Goal: Information Seeking & Learning: Compare options

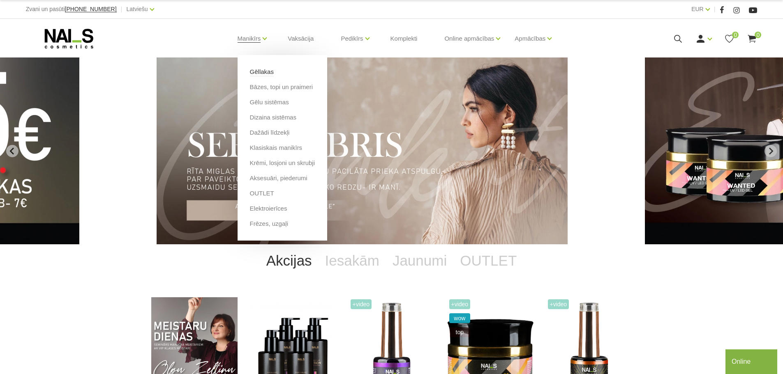
click at [258, 74] on link "Gēllakas" at bounding box center [262, 71] width 24 height 9
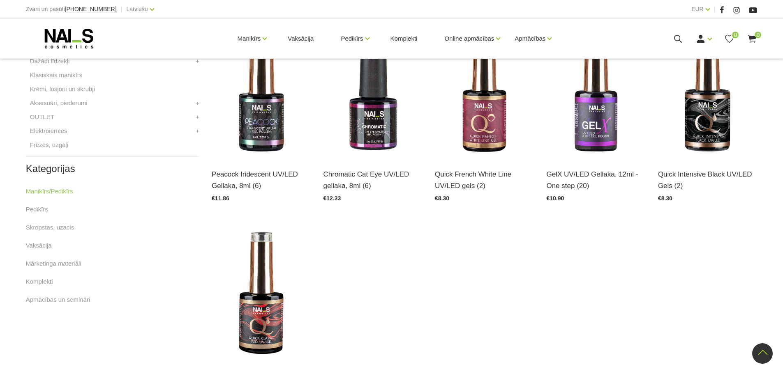
scroll to position [411, 0]
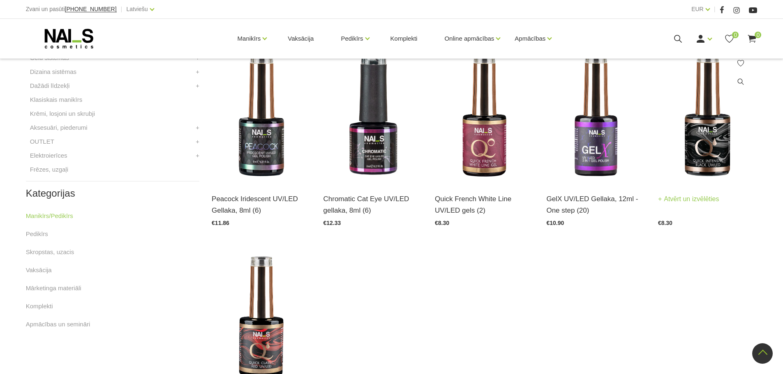
click at [692, 159] on img at bounding box center [707, 115] width 99 height 136
click at [280, 129] on img at bounding box center [261, 115] width 99 height 136
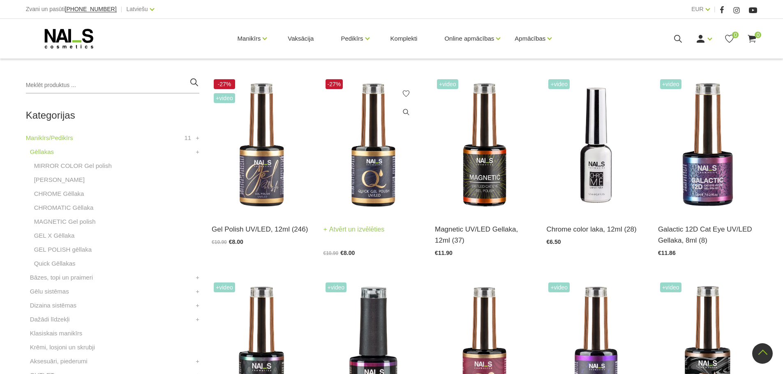
scroll to position [164, 0]
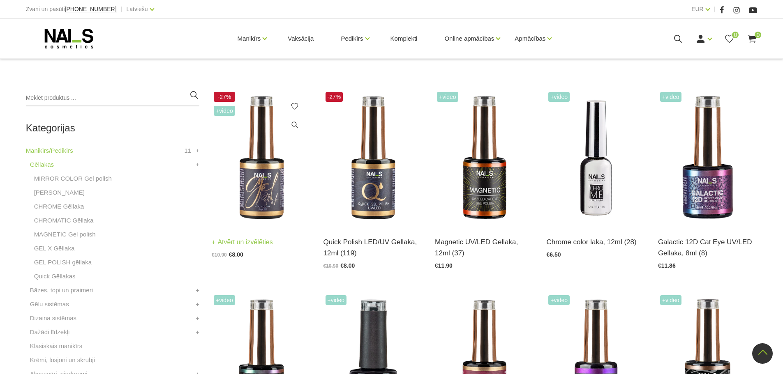
click at [262, 204] on img at bounding box center [261, 158] width 99 height 136
click at [382, 198] on img at bounding box center [372, 158] width 99 height 136
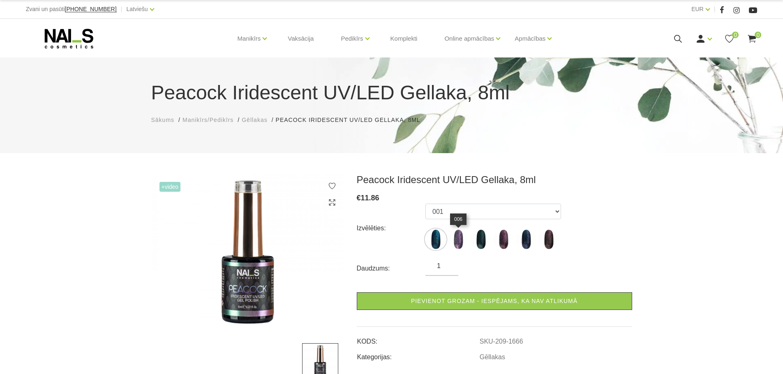
click at [467, 235] on img at bounding box center [458, 239] width 21 height 21
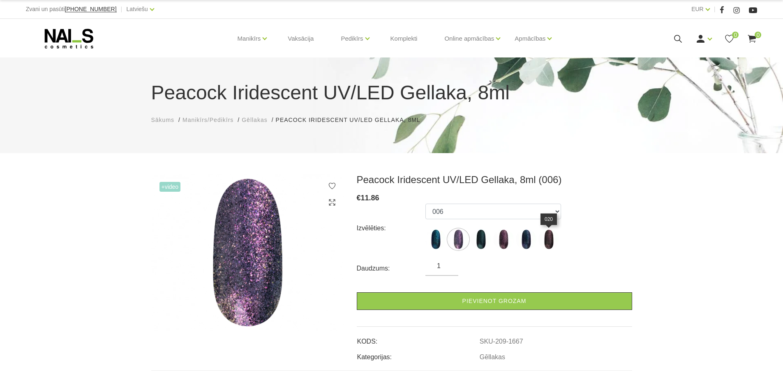
click at [553, 244] on img at bounding box center [548, 239] width 21 height 21
select select "1669"
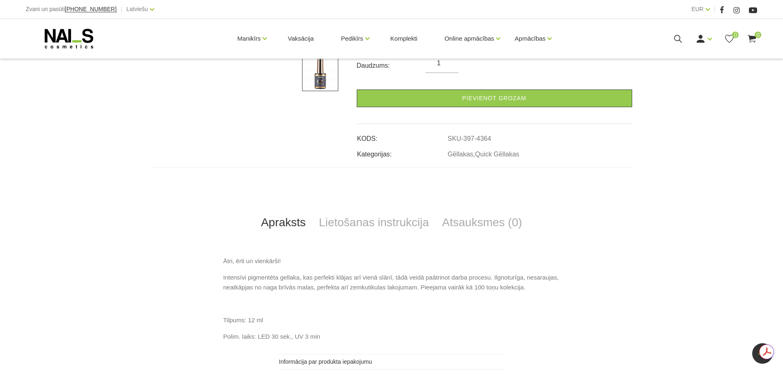
scroll to position [123, 0]
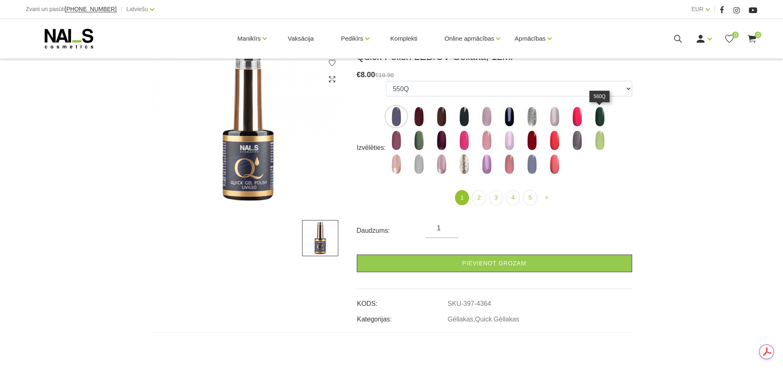
click at [599, 122] on img at bounding box center [599, 116] width 21 height 21
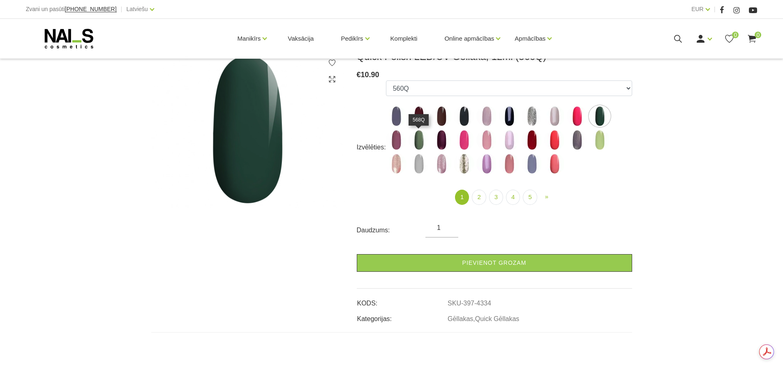
click at [420, 143] on img at bounding box center [418, 140] width 21 height 21
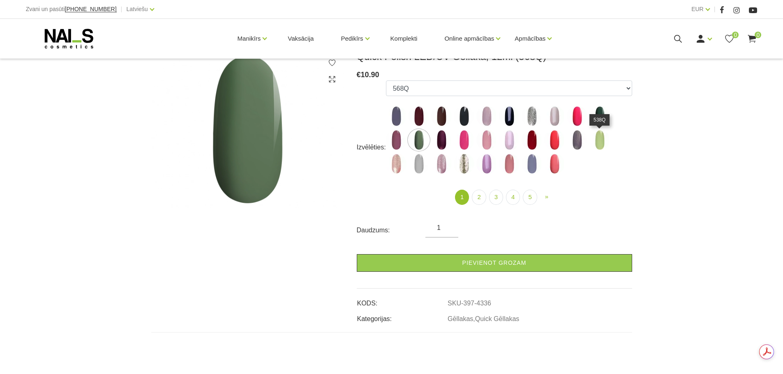
click at [600, 141] on img at bounding box center [599, 140] width 21 height 21
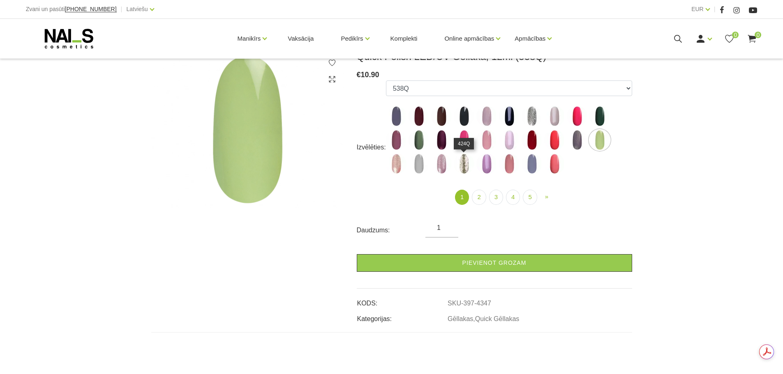
click at [466, 165] on img at bounding box center [464, 164] width 21 height 21
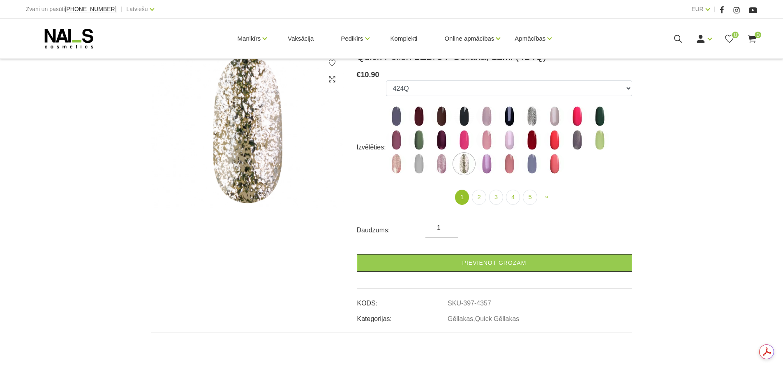
scroll to position [0, 0]
click at [532, 116] on img at bounding box center [531, 116] width 21 height 21
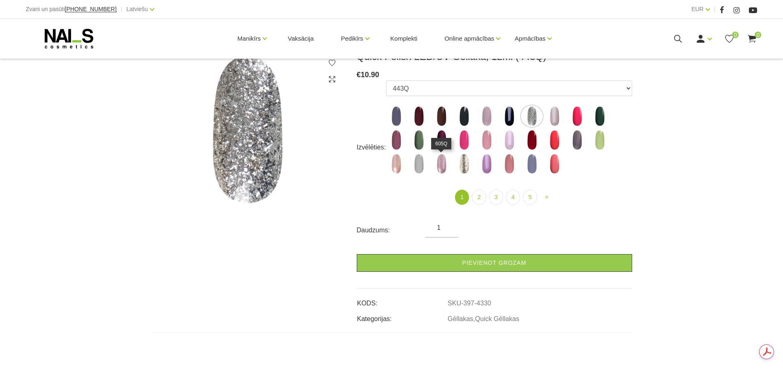
click at [440, 164] on img at bounding box center [441, 164] width 21 height 21
select select "4356"
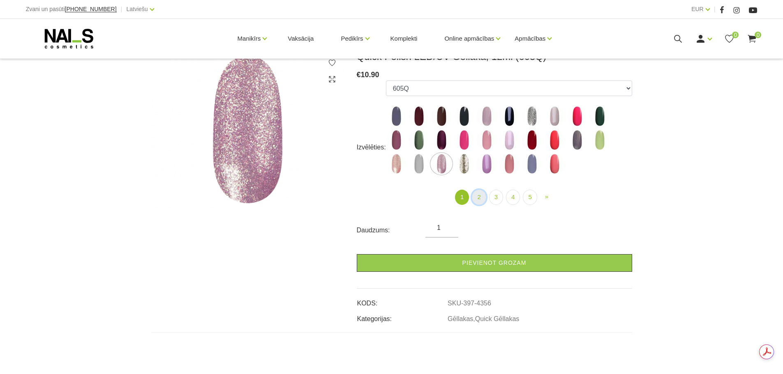
click at [481, 199] on link "2" at bounding box center [479, 197] width 14 height 15
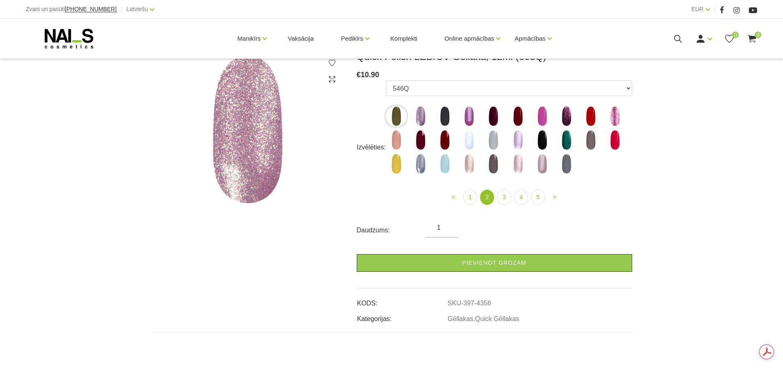
click at [399, 161] on img at bounding box center [396, 164] width 21 height 21
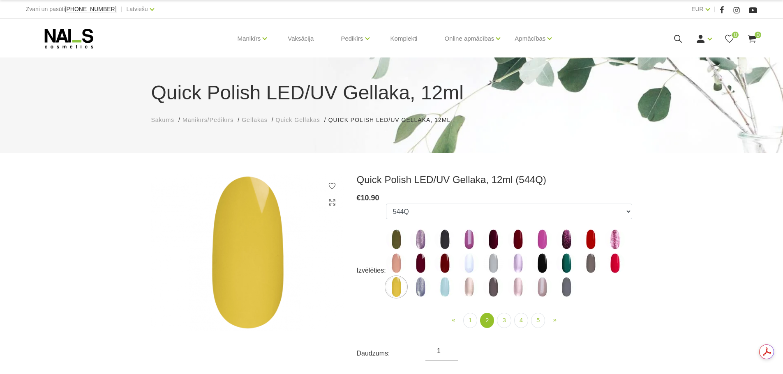
click at [398, 257] on img at bounding box center [396, 263] width 21 height 21
select select "4380"
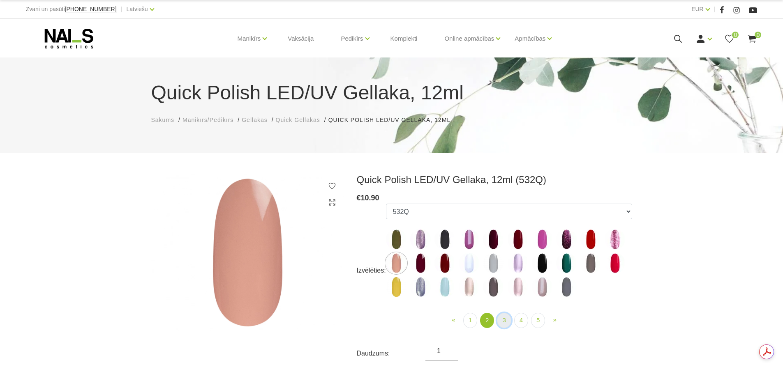
click at [499, 321] on link "3" at bounding box center [504, 320] width 14 height 15
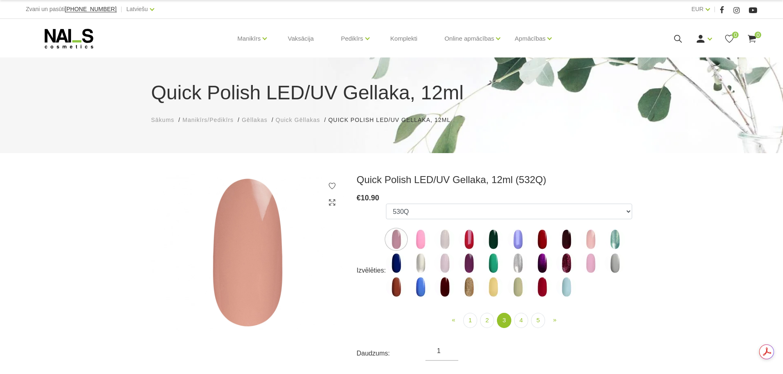
click at [492, 288] on img at bounding box center [493, 287] width 21 height 21
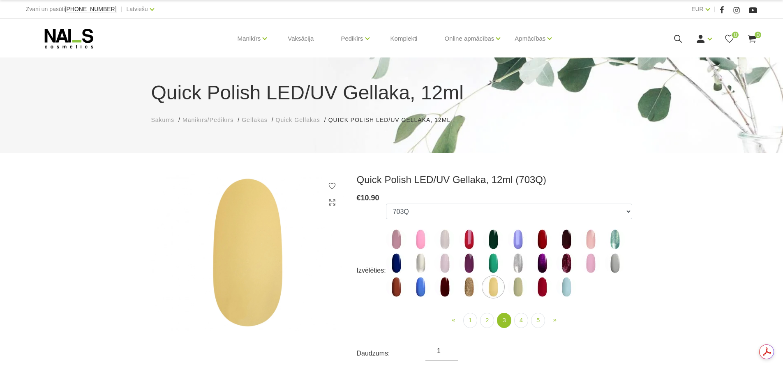
click at [516, 284] on img at bounding box center [517, 287] width 21 height 21
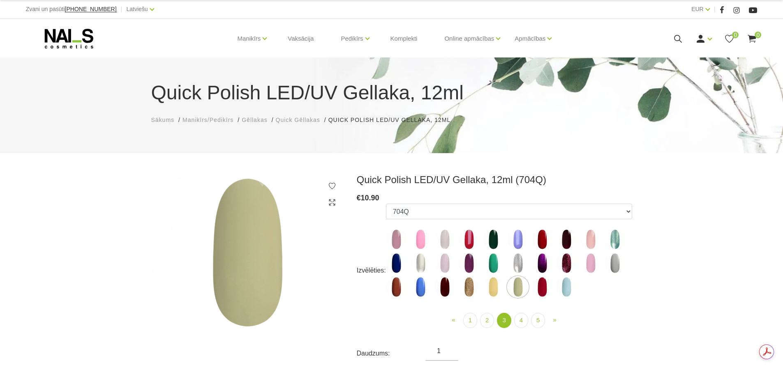
click at [489, 286] on img at bounding box center [493, 287] width 21 height 21
select select "5193"
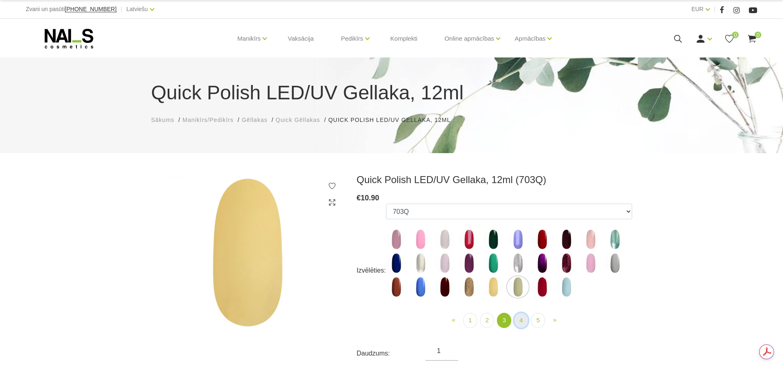
click at [518, 319] on link "4" at bounding box center [521, 320] width 14 height 15
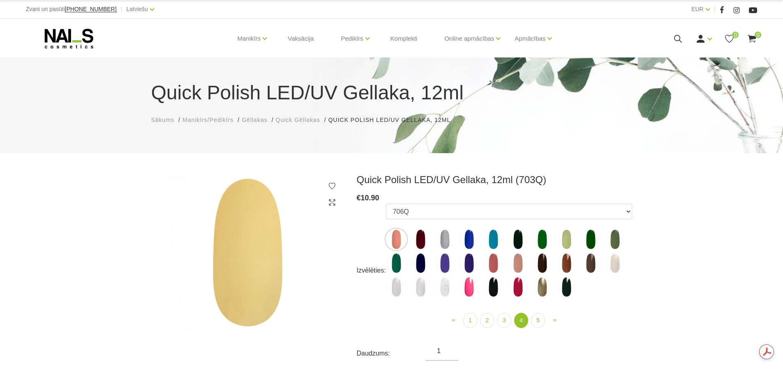
click at [540, 286] on img at bounding box center [542, 287] width 21 height 21
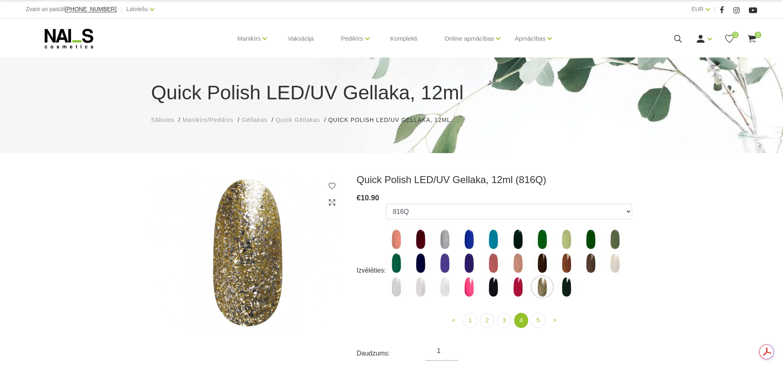
click at [567, 289] on img at bounding box center [566, 287] width 21 height 21
select select "6312"
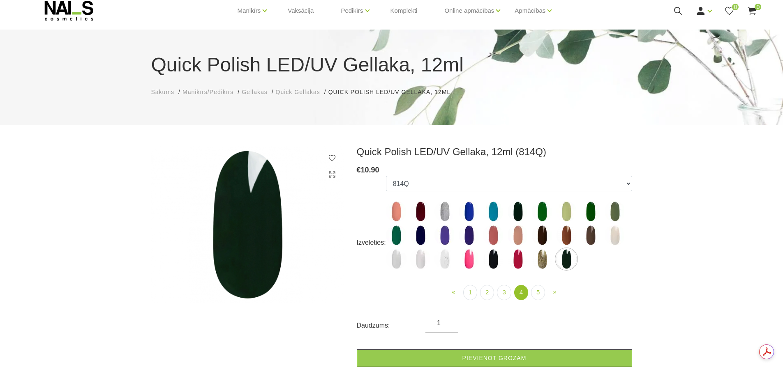
scroll to position [41, 0]
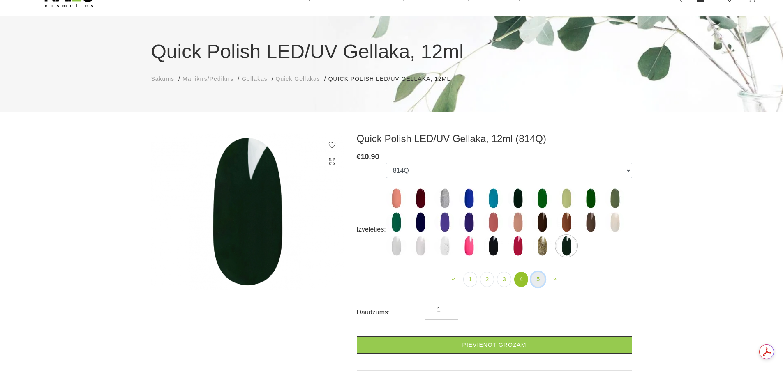
click at [537, 279] on link "5" at bounding box center [538, 279] width 14 height 15
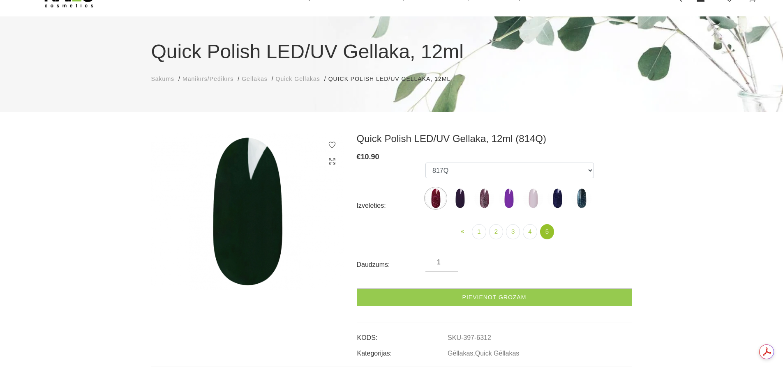
click at [460, 196] on img at bounding box center [460, 198] width 21 height 21
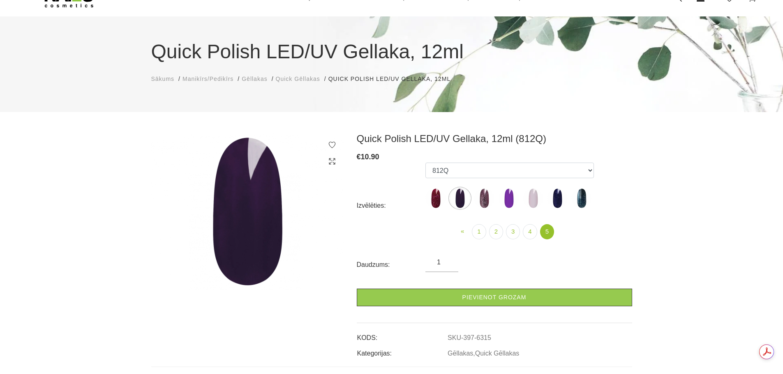
click at [532, 200] on img at bounding box center [533, 198] width 21 height 21
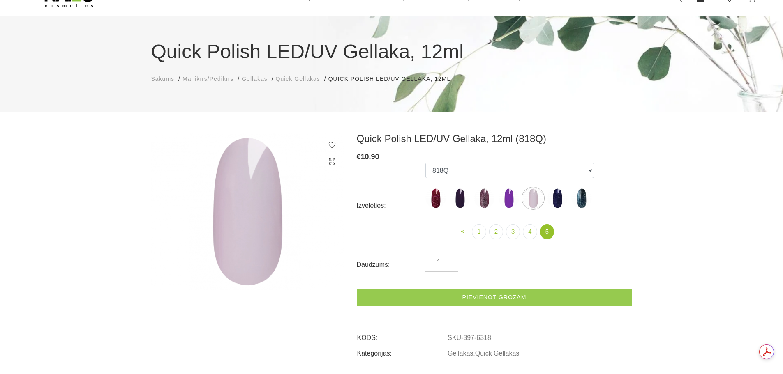
click at [555, 197] on img at bounding box center [557, 198] width 21 height 21
select select "6319"
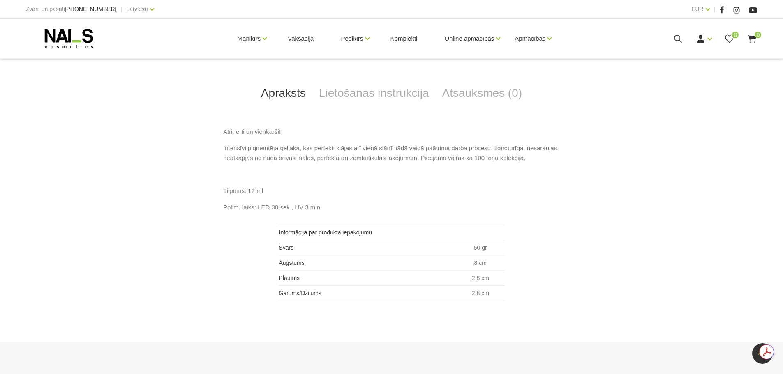
scroll to position [220, 0]
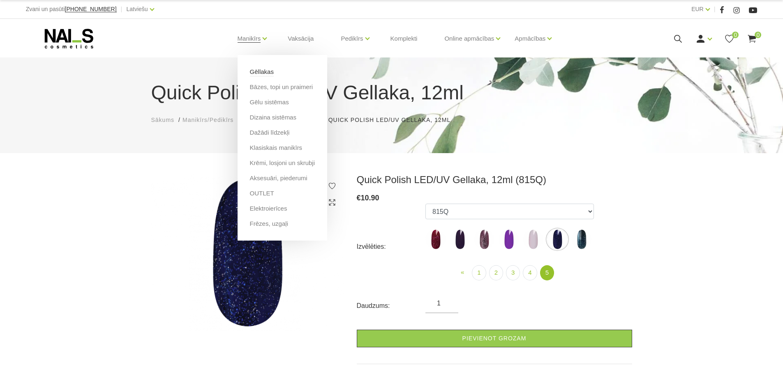
click at [260, 73] on link "Gēllakas" at bounding box center [262, 71] width 24 height 9
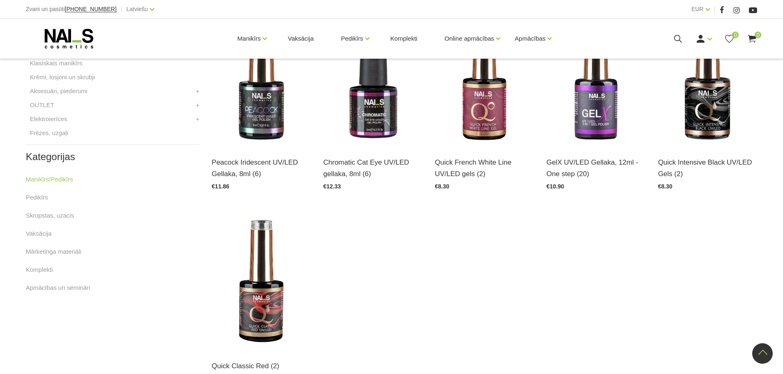
scroll to position [534, 0]
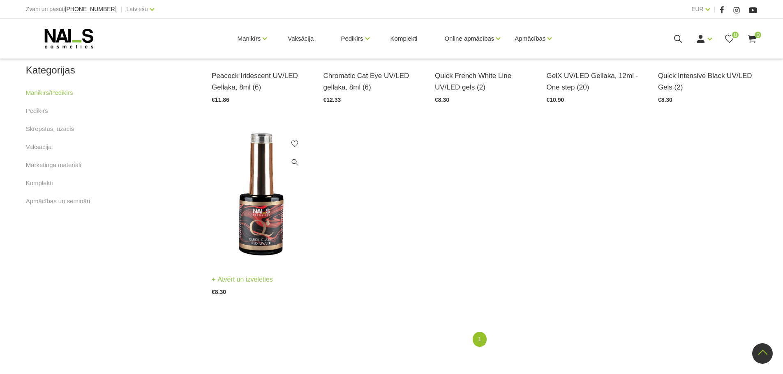
click at [269, 221] on img at bounding box center [261, 195] width 99 height 136
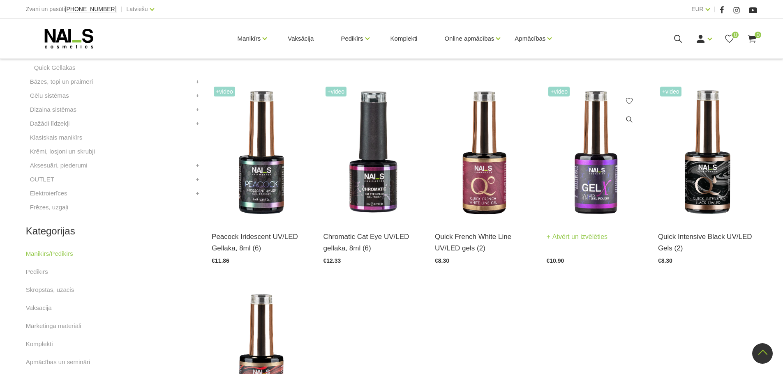
scroll to position [370, 0]
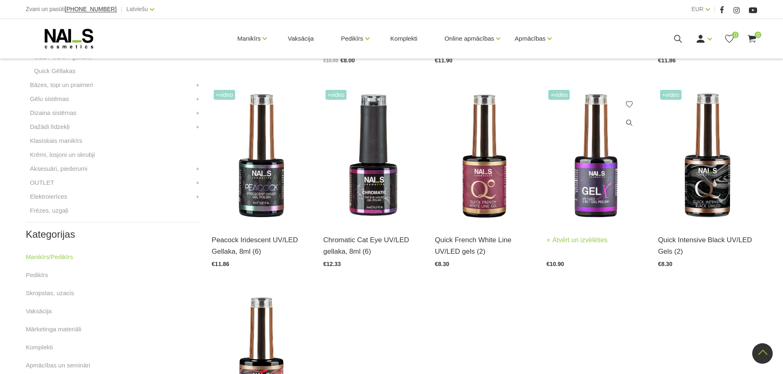
click at [595, 192] on img at bounding box center [595, 156] width 99 height 136
drag, startPoint x: 487, startPoint y: 191, endPoint x: 484, endPoint y: 195, distance: 5.3
click at [487, 190] on img at bounding box center [484, 156] width 99 height 136
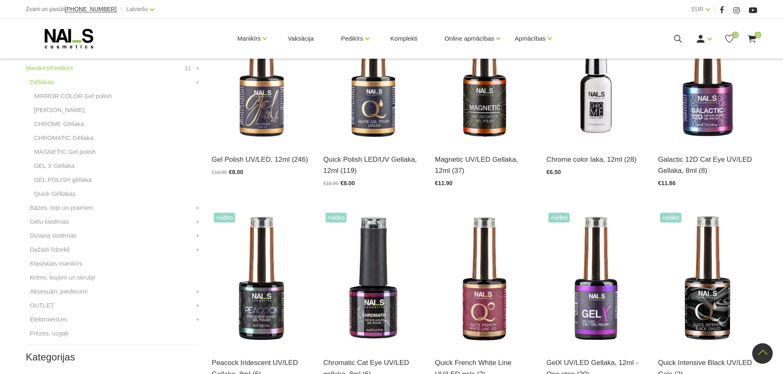
scroll to position [247, 0]
click at [708, 113] on img at bounding box center [707, 76] width 99 height 136
click at [595, 112] on img at bounding box center [595, 76] width 99 height 136
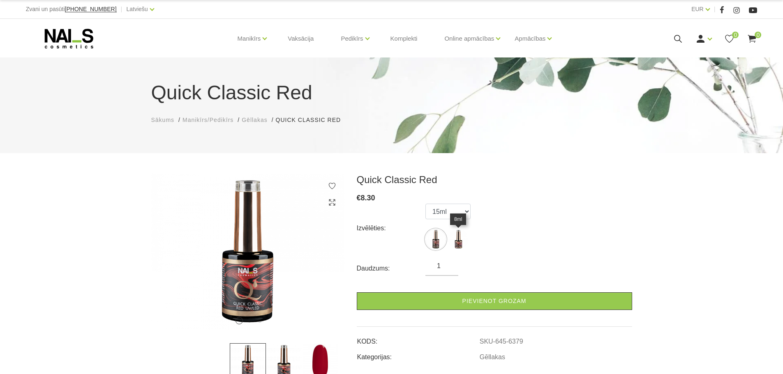
click at [463, 242] on img at bounding box center [458, 239] width 21 height 21
select select "6379"
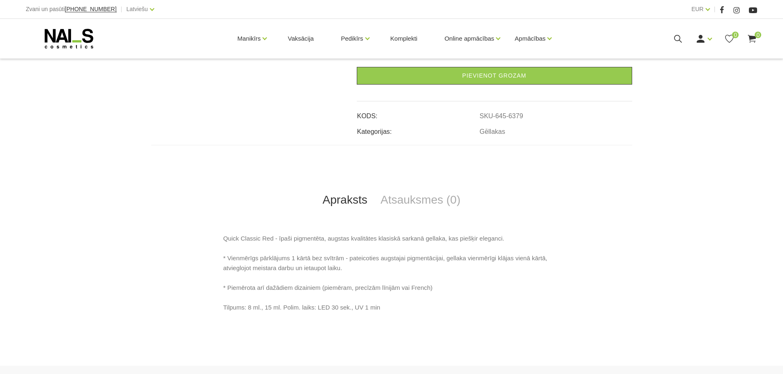
scroll to position [288, 0]
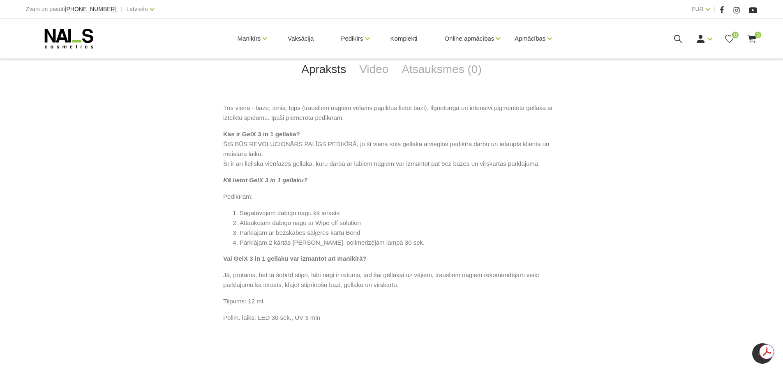
scroll to position [370, 0]
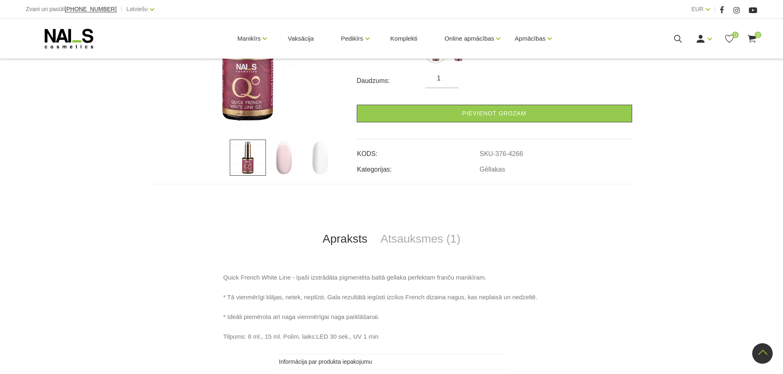
scroll to position [164, 0]
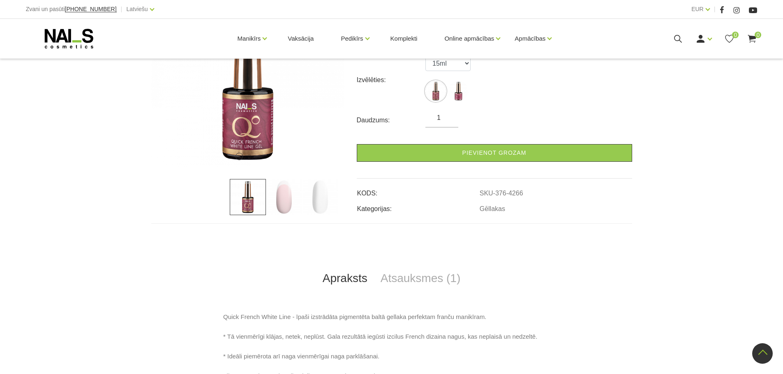
click at [284, 207] on img at bounding box center [284, 197] width 36 height 36
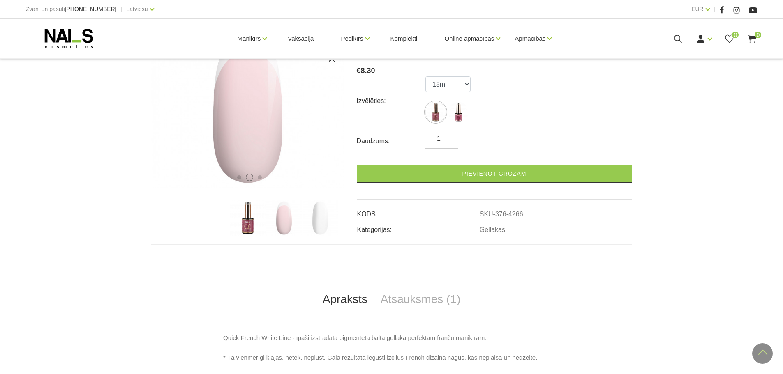
scroll to position [82, 0]
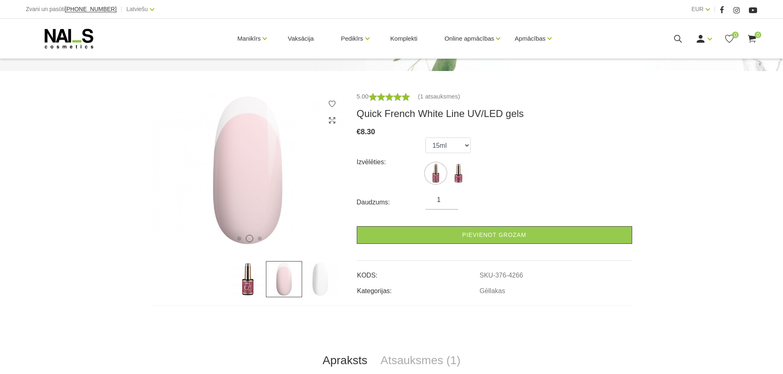
click at [317, 284] on img at bounding box center [320, 279] width 36 height 36
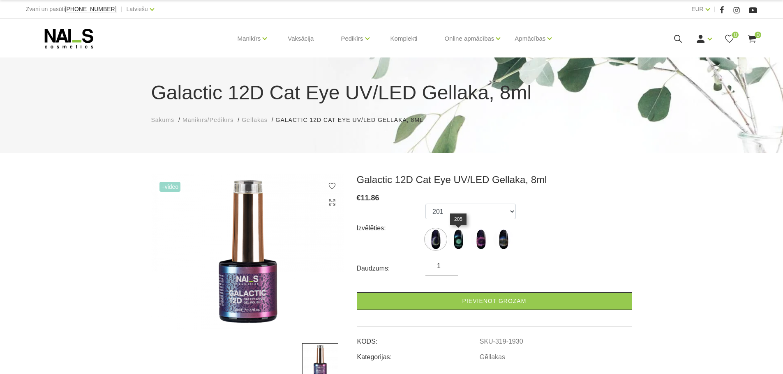
click at [457, 242] on img at bounding box center [458, 239] width 21 height 21
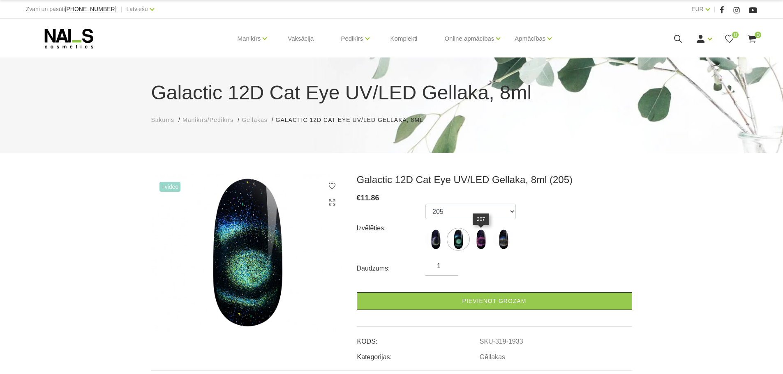
click at [479, 243] on img at bounding box center [480, 239] width 21 height 21
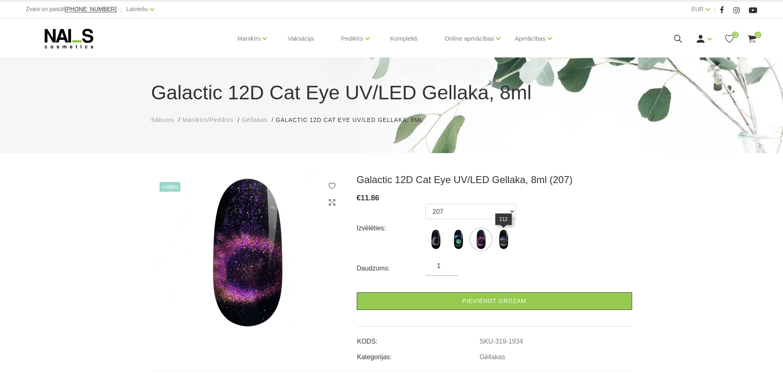
click at [505, 235] on img at bounding box center [503, 239] width 21 height 21
select select "1937"
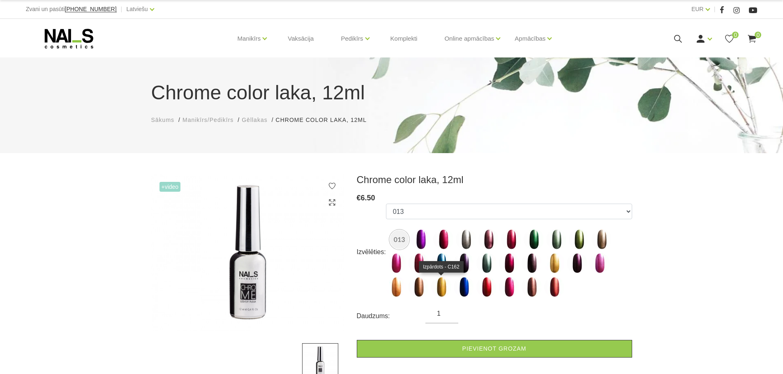
click at [442, 291] on img at bounding box center [441, 287] width 21 height 21
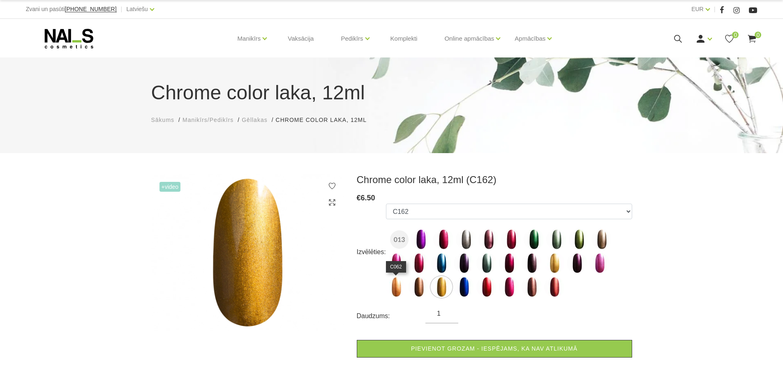
click at [394, 287] on img at bounding box center [396, 287] width 21 height 21
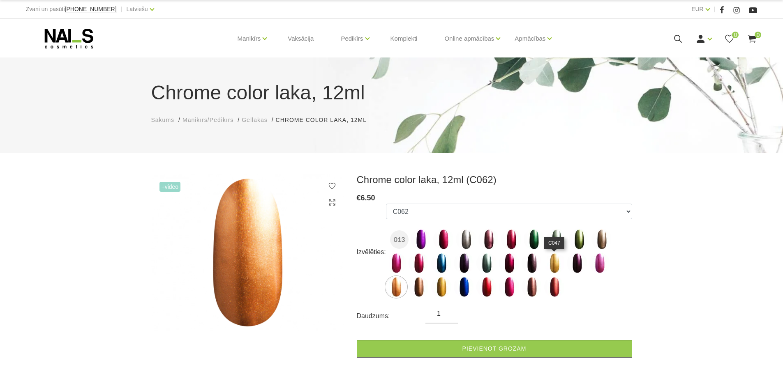
click at [549, 263] on img at bounding box center [554, 263] width 21 height 21
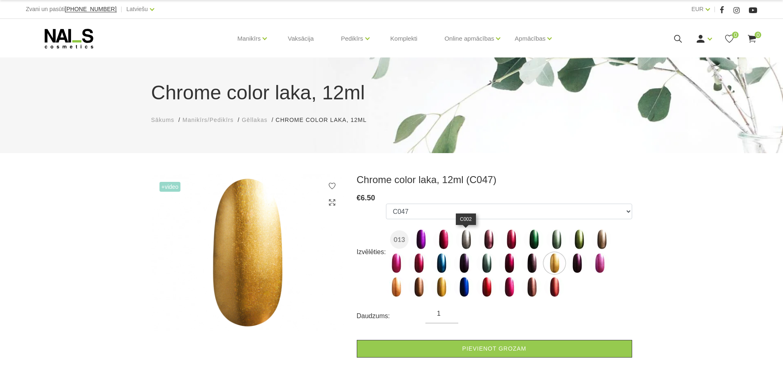
click at [461, 235] on img at bounding box center [466, 239] width 21 height 21
select select "1537"
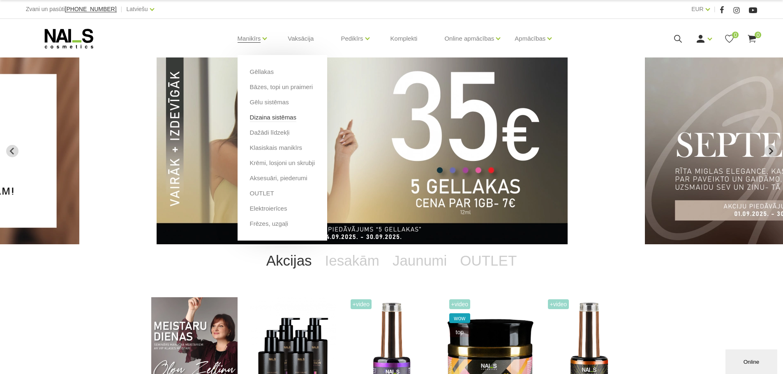
click at [282, 118] on link "Dizaina sistēmas" at bounding box center [273, 117] width 46 height 9
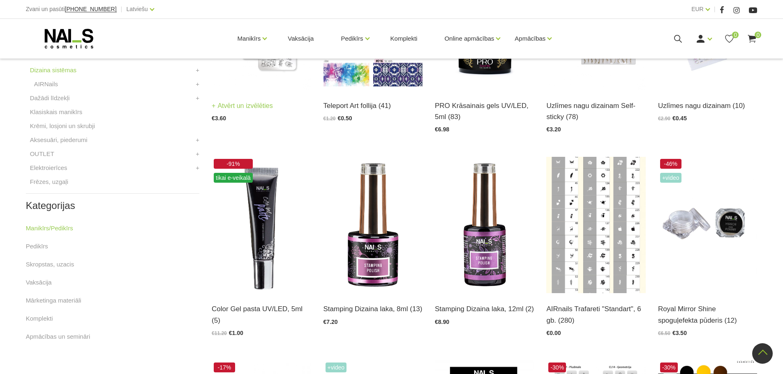
scroll to position [329, 0]
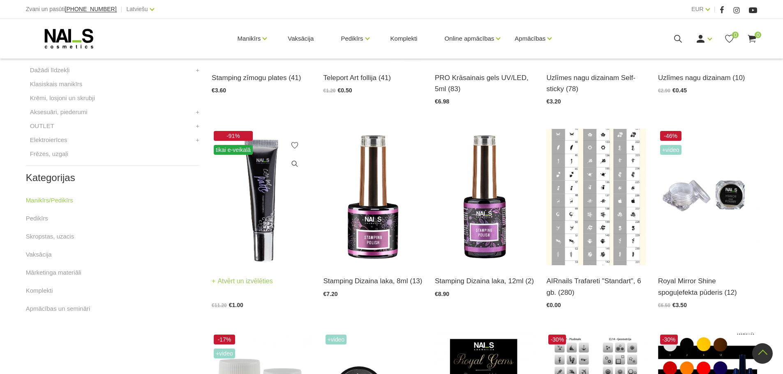
click at [257, 184] on img at bounding box center [261, 197] width 99 height 136
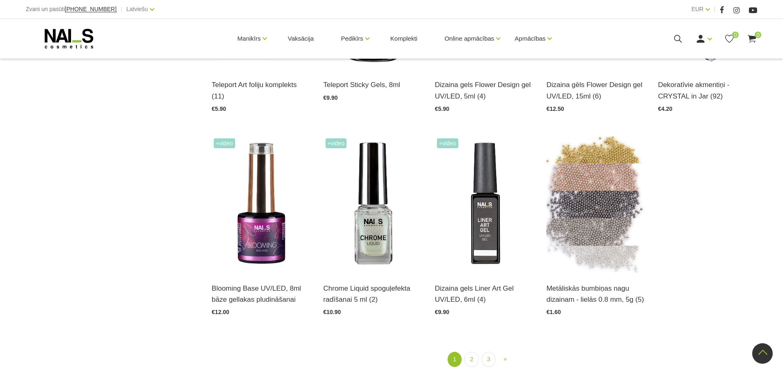
scroll to position [945, 0]
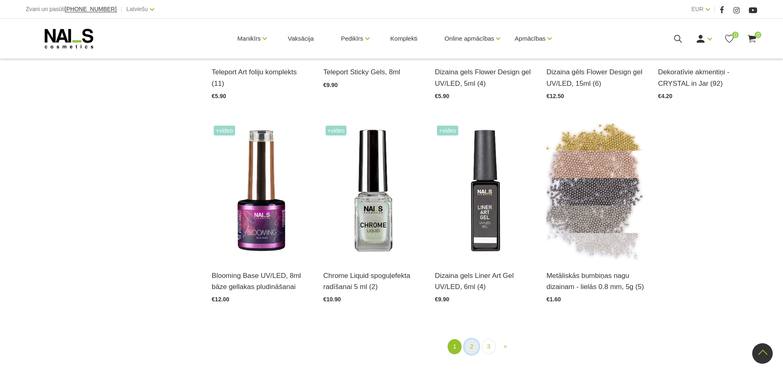
click at [473, 346] on link "2" at bounding box center [471, 346] width 14 height 15
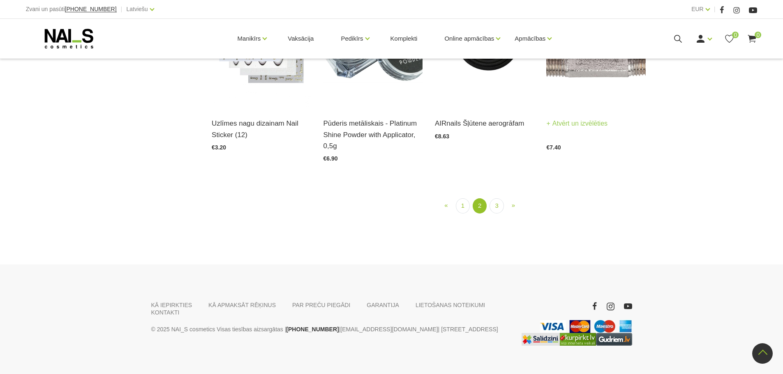
scroll to position [743, 0]
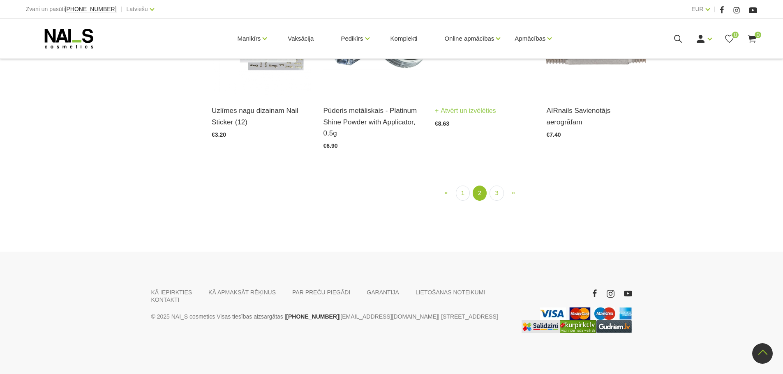
scroll to position [949, 0]
click at [487, 201] on li "2 (current)" at bounding box center [480, 193] width 14 height 15
click at [497, 201] on link "3" at bounding box center [496, 193] width 14 height 15
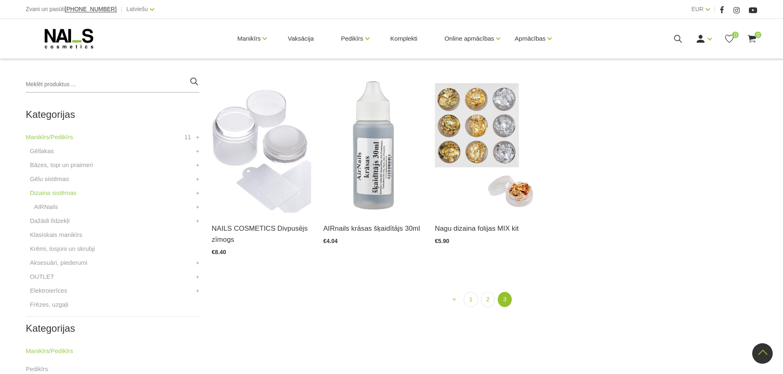
scroll to position [168, 0]
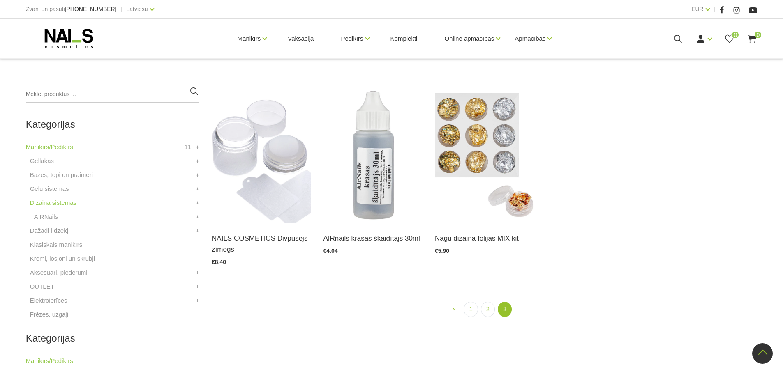
scroll to position [448, 0]
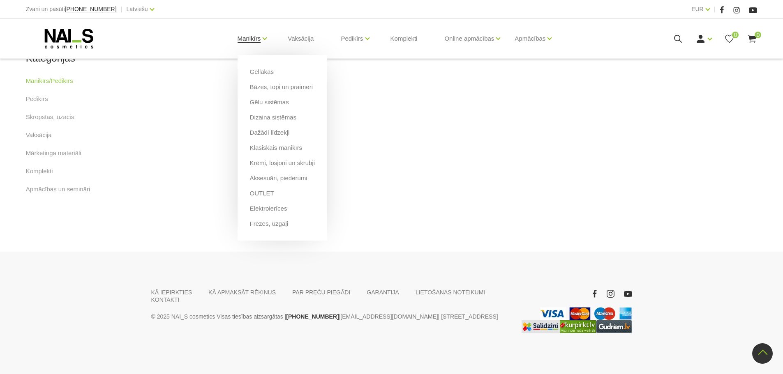
click at [254, 37] on link "Manikīrs" at bounding box center [249, 38] width 23 height 33
click at [292, 178] on link "Aksesuāri, piederumi" at bounding box center [279, 178] width 58 height 9
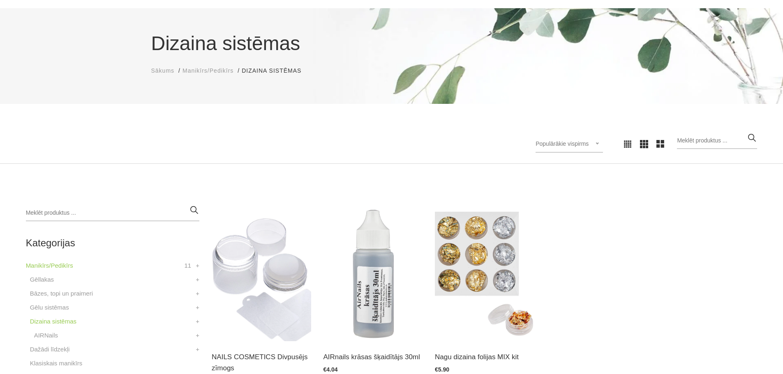
scroll to position [0, 0]
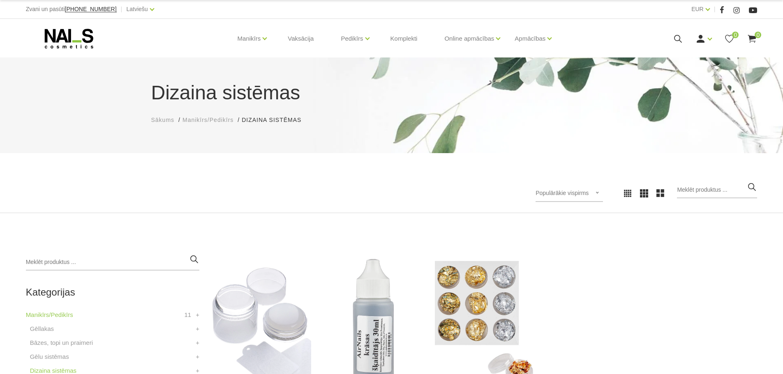
scroll to position [448, 0]
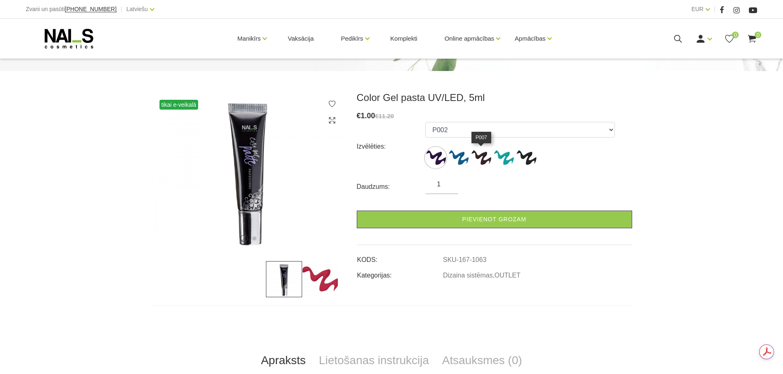
click at [483, 158] on img at bounding box center [480, 158] width 21 height 21
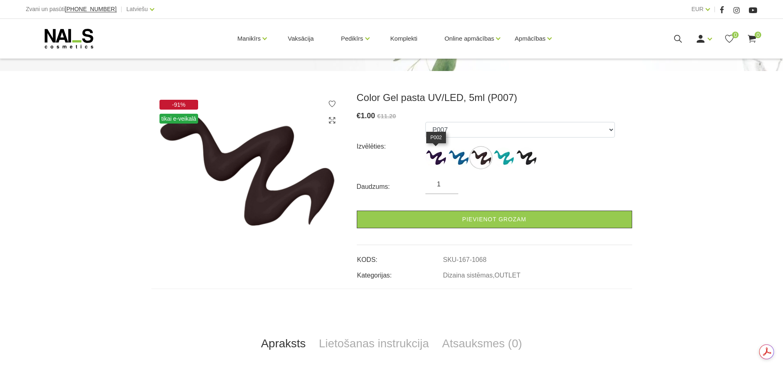
click at [434, 157] on img at bounding box center [435, 158] width 21 height 21
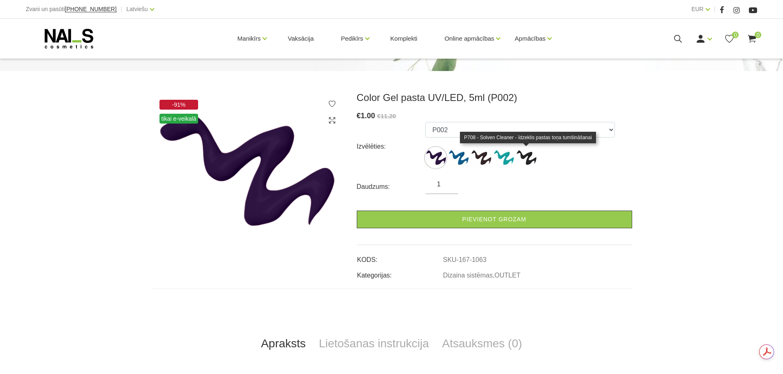
click at [533, 155] on img at bounding box center [526, 158] width 21 height 21
select select "1077"
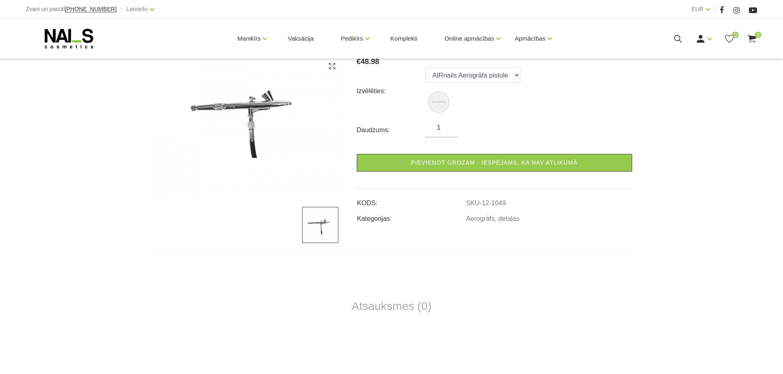
scroll to position [266, 0]
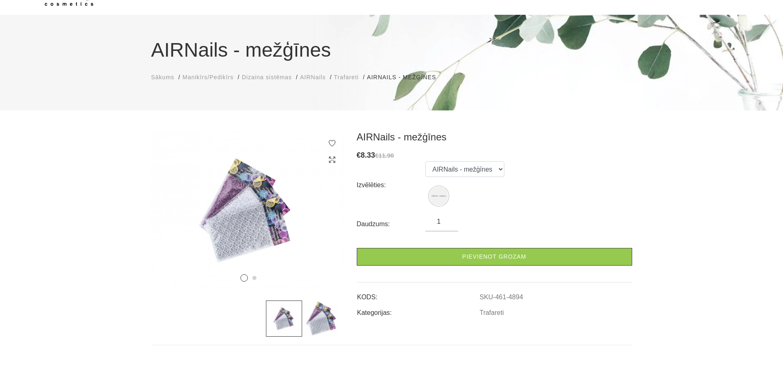
scroll to position [41, 0]
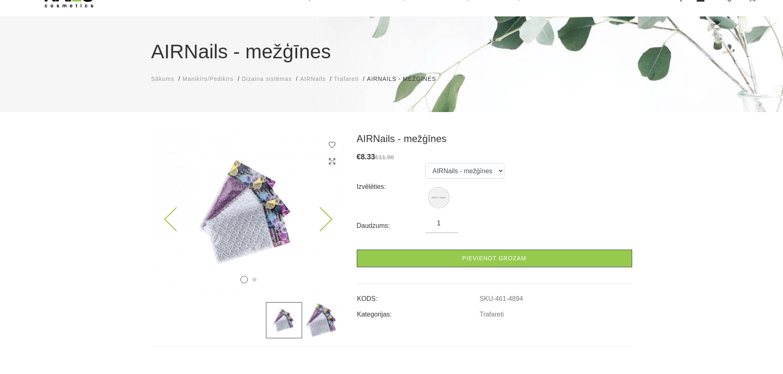
click at [262, 231] on img at bounding box center [247, 211] width 193 height 157
click at [240, 238] on img at bounding box center [247, 211] width 193 height 157
click at [328, 214] on img at bounding box center [247, 211] width 193 height 157
click at [326, 221] on icon at bounding box center [320, 220] width 24 height 24
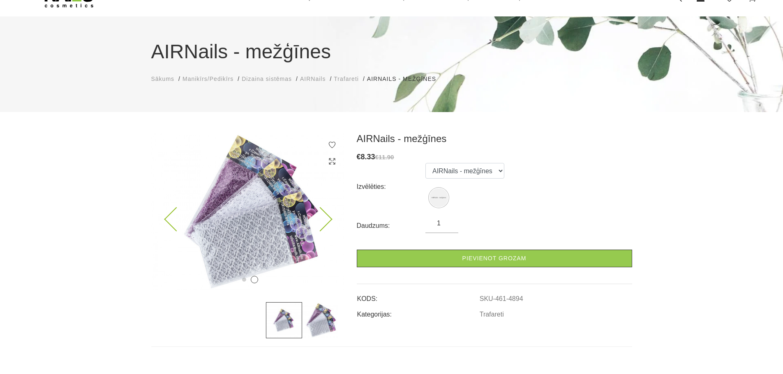
click at [330, 220] on icon at bounding box center [320, 220] width 24 height 24
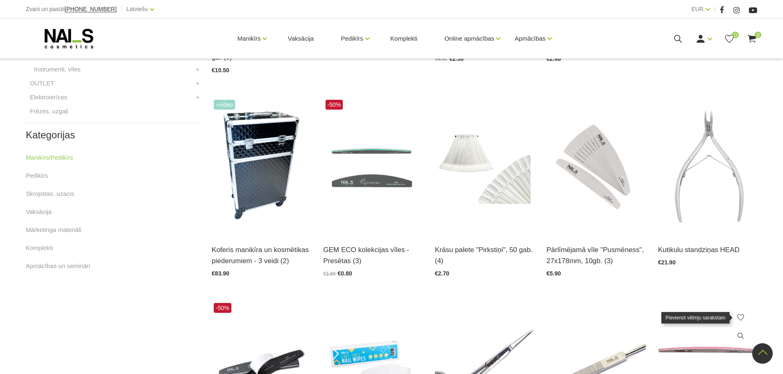
scroll to position [411, 0]
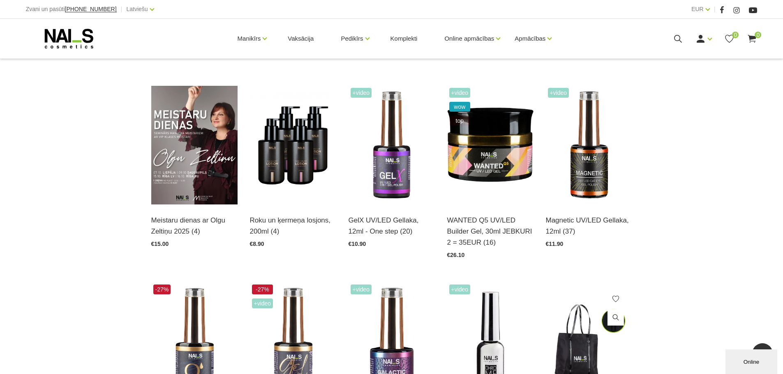
scroll to position [329, 0]
